Goal: Find specific page/section: Find specific page/section

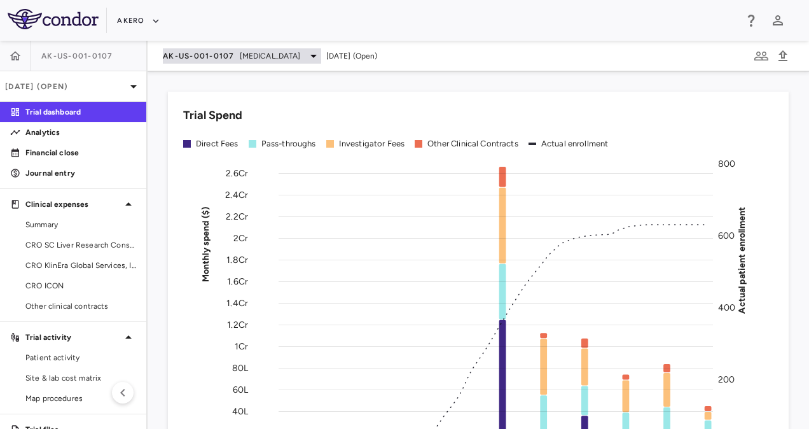
click at [203, 53] on span "AK-US-001-0107" at bounding box center [199, 56] width 72 height 10
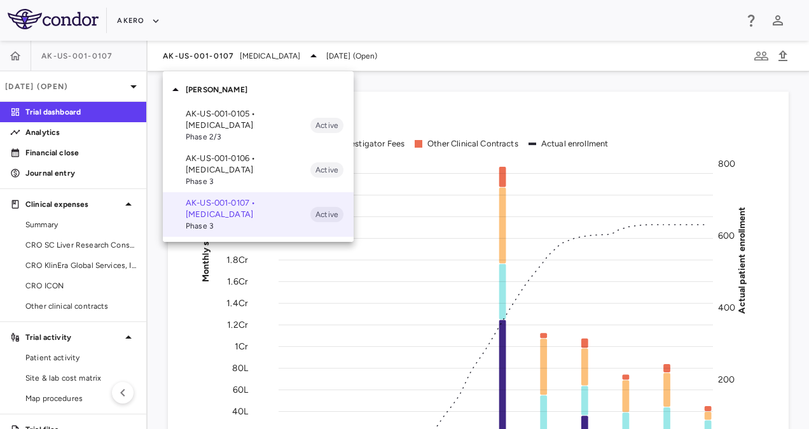
click at [223, 165] on p "AK-US-001-0106 • [MEDICAL_DATA]" at bounding box center [248, 164] width 125 height 23
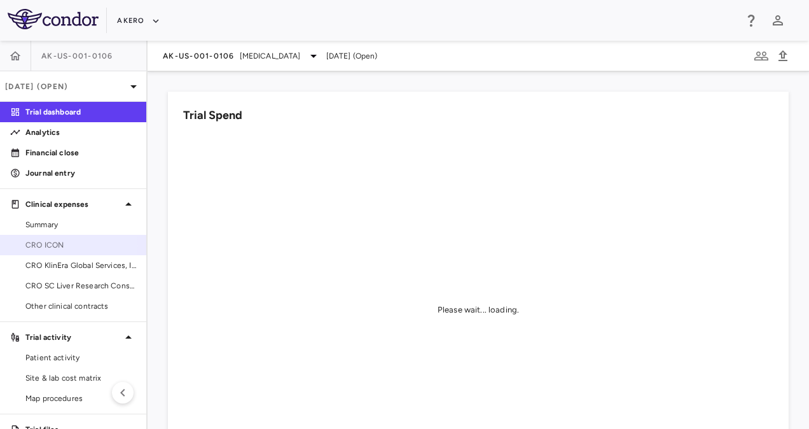
click at [58, 245] on span "CRO ICON" at bounding box center [80, 244] width 111 height 11
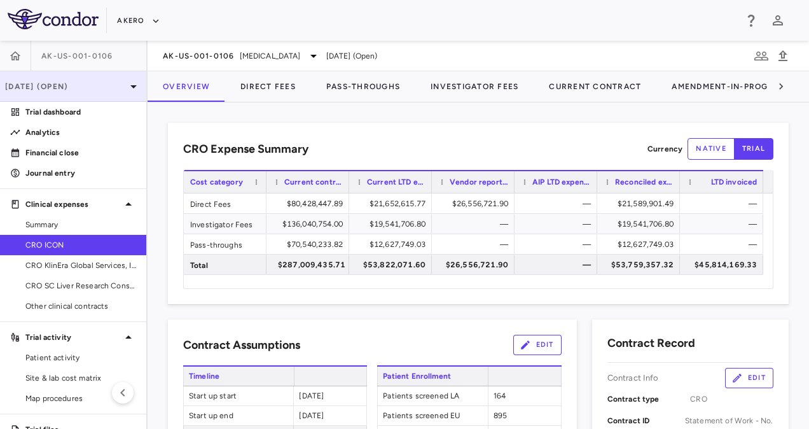
click at [114, 76] on div "[DATE] (Open)" at bounding box center [73, 86] width 146 height 31
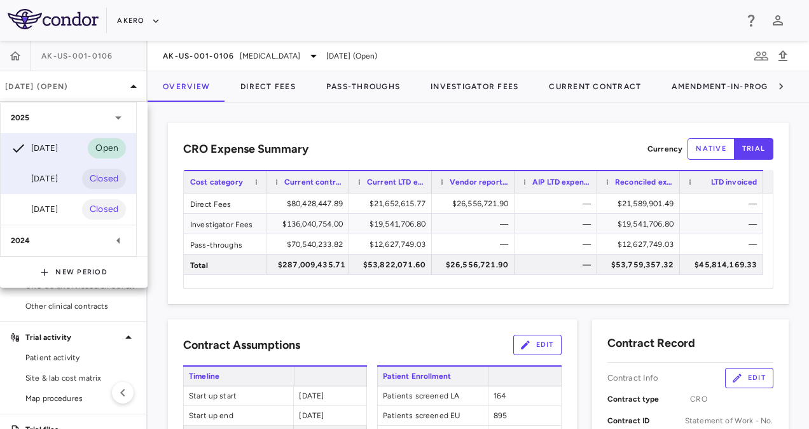
click at [74, 174] on div "[DATE] Closed" at bounding box center [68, 178] width 135 height 31
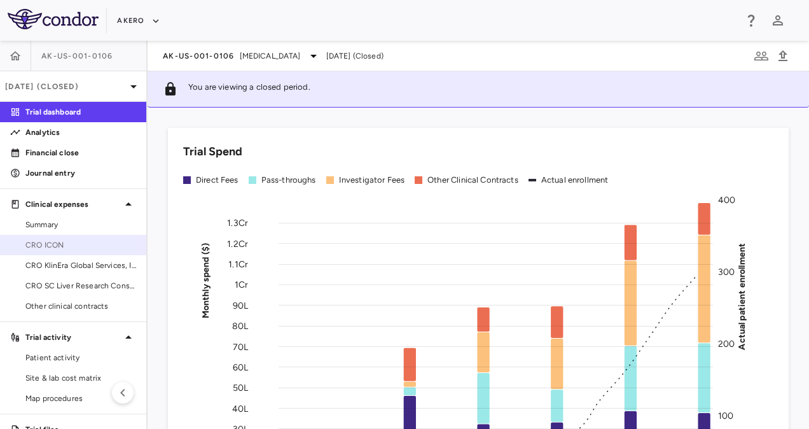
click at [56, 247] on span "CRO ICON" at bounding box center [80, 244] width 111 height 11
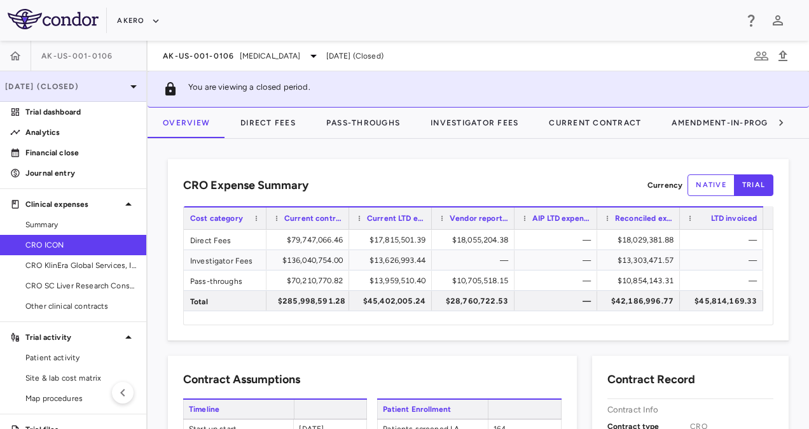
click at [97, 88] on p "[DATE] (Closed)" at bounding box center [65, 86] width 121 height 11
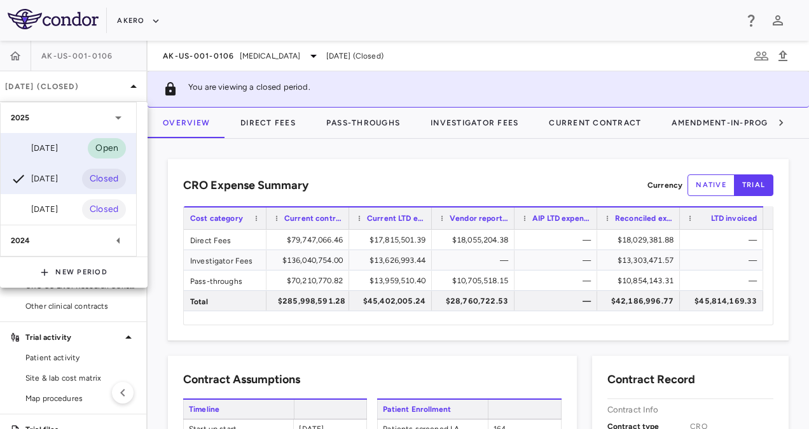
click at [57, 154] on div "[DATE]" at bounding box center [34, 148] width 47 height 15
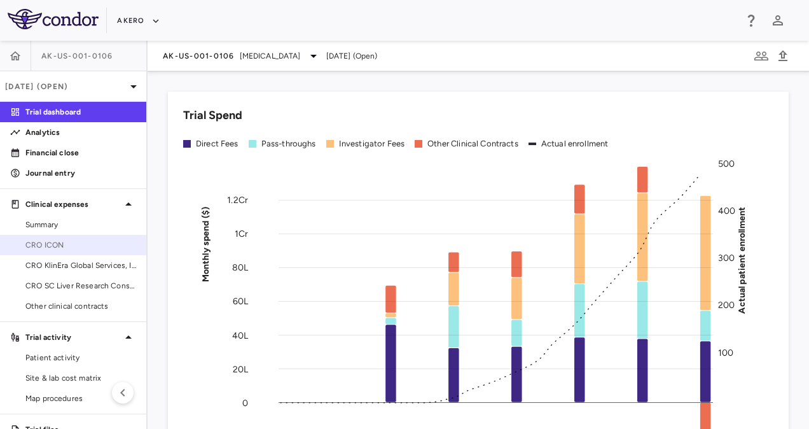
click at [45, 239] on span "CRO ICON" at bounding box center [80, 244] width 111 height 11
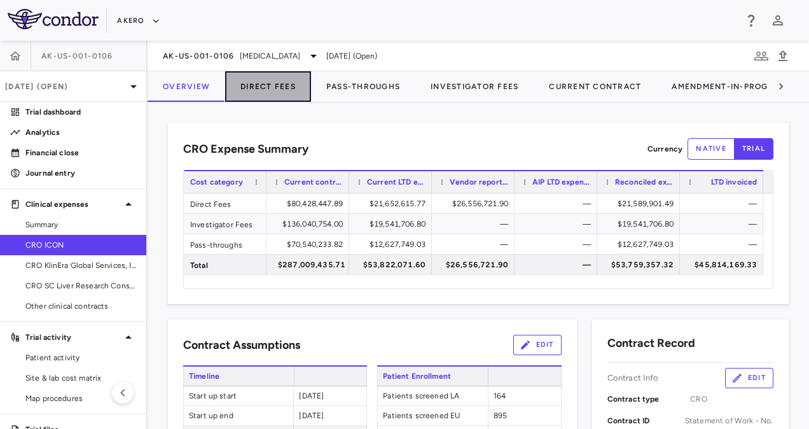
click at [259, 91] on button "Direct Fees" at bounding box center [268, 86] width 86 height 31
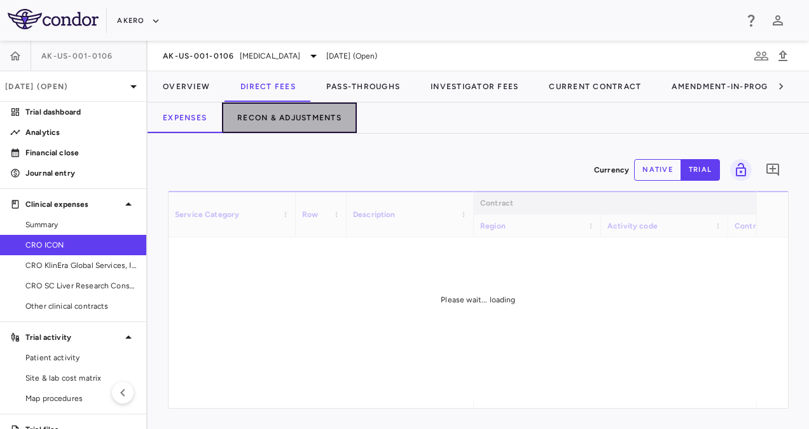
click at [283, 120] on button "Recon & Adjustments" at bounding box center [289, 117] width 135 height 31
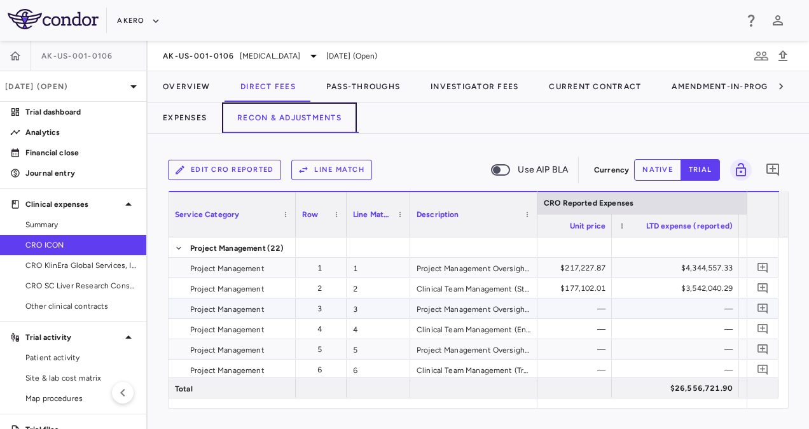
scroll to position [0, 2055]
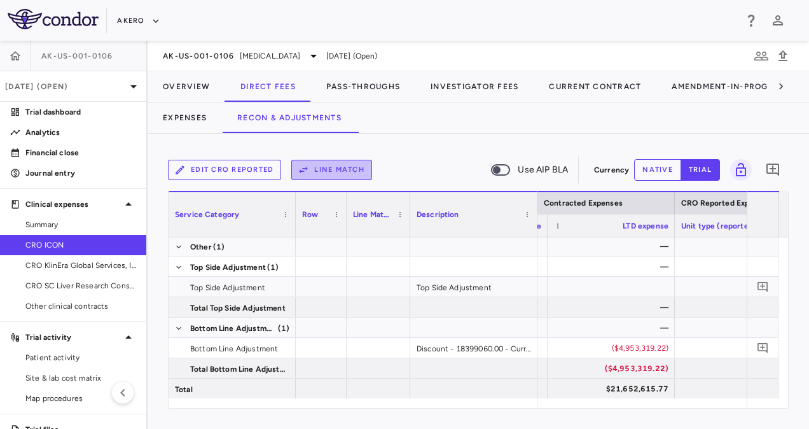
click at [332, 172] on button "Line Match" at bounding box center [331, 170] width 81 height 20
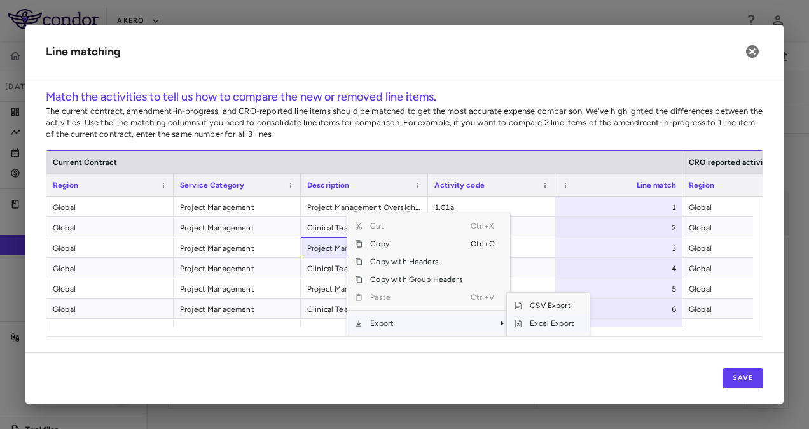
click at [552, 326] on span "Excel Export" at bounding box center [552, 323] width 60 height 18
